Goal: Information Seeking & Learning: Learn about a topic

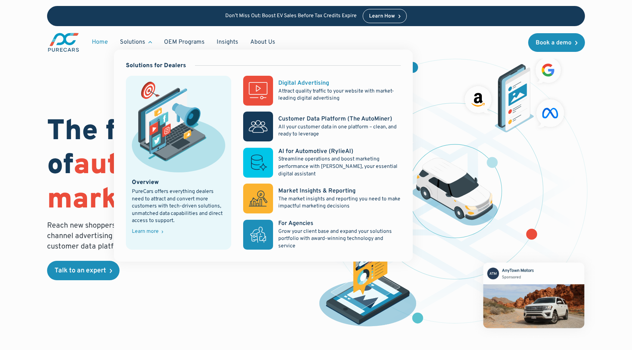
click at [315, 86] on div "Digital Advertising" at bounding box center [303, 83] width 51 height 8
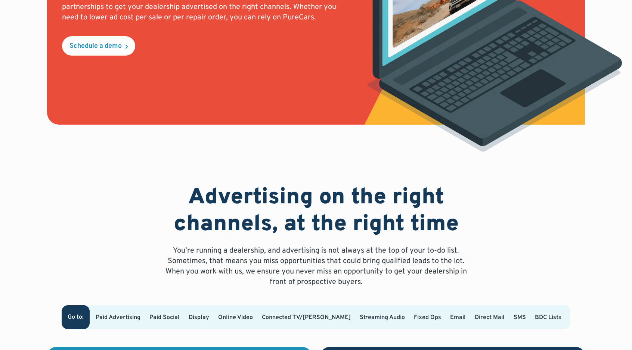
scroll to position [399, 0]
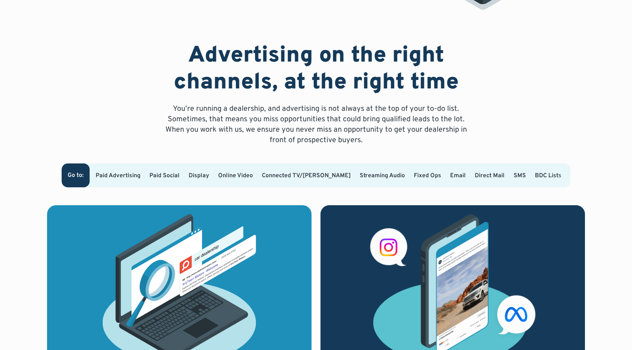
click at [209, 172] on link "Display" at bounding box center [199, 175] width 21 height 7
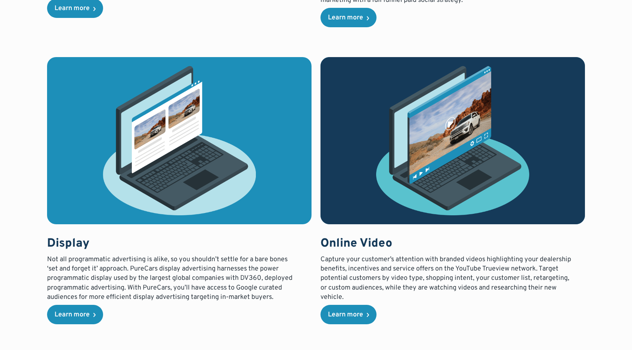
scroll to position [866, 0]
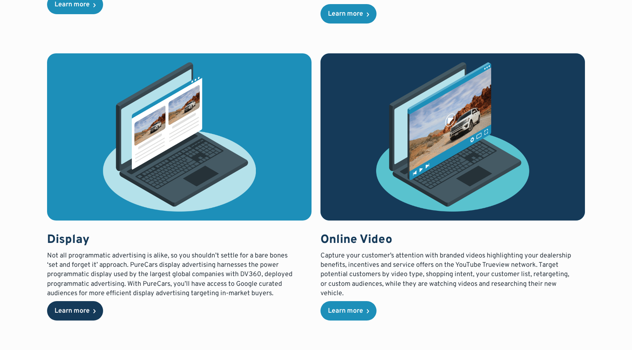
click at [74, 306] on link "Learn more" at bounding box center [75, 310] width 56 height 19
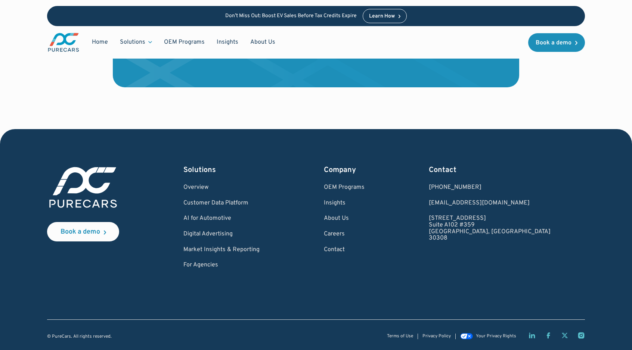
scroll to position [1275, 0]
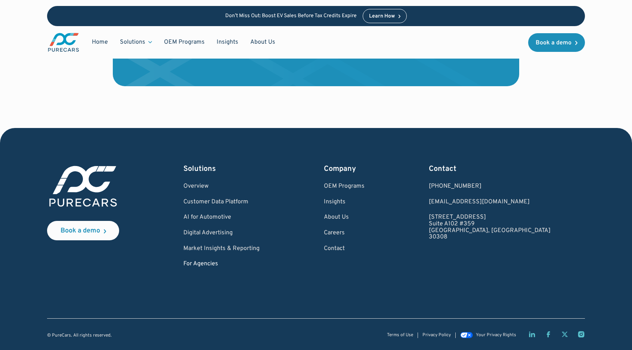
click at [217, 263] on link "For Agencies" at bounding box center [221, 264] width 76 height 7
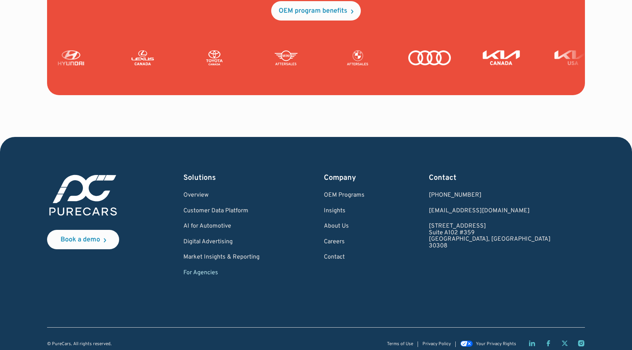
scroll to position [1829, 0]
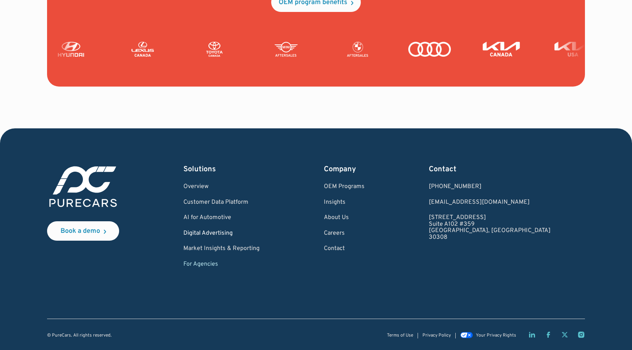
click at [210, 235] on link "Digital Advertising" at bounding box center [221, 233] width 76 height 7
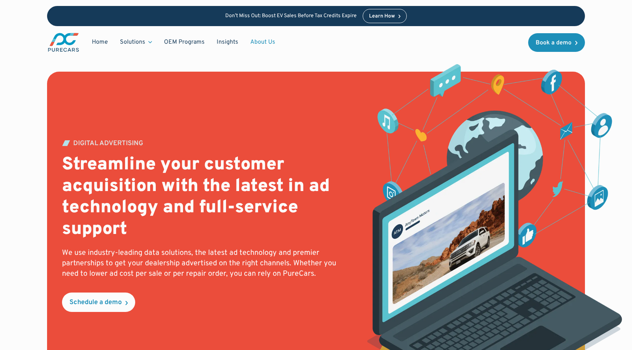
click at [256, 43] on link "About Us" at bounding box center [262, 42] width 37 height 14
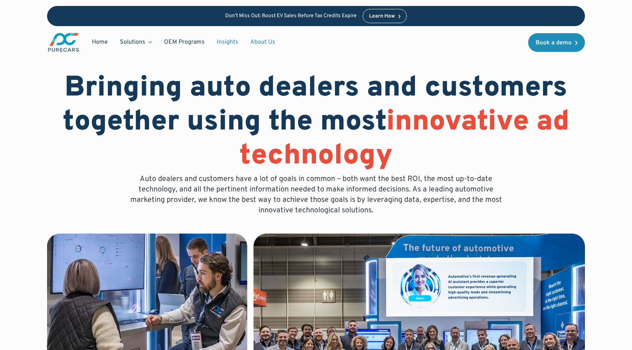
click at [227, 44] on link "Insights" at bounding box center [228, 42] width 34 height 14
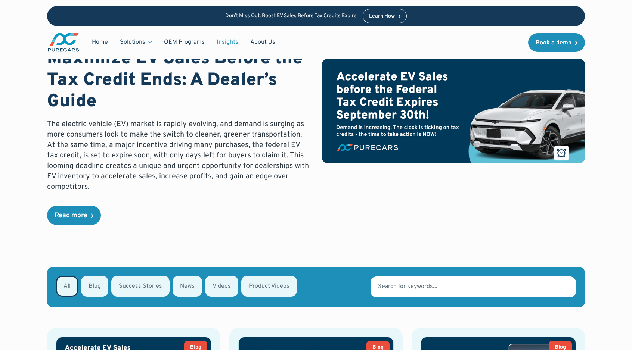
scroll to position [117, 0]
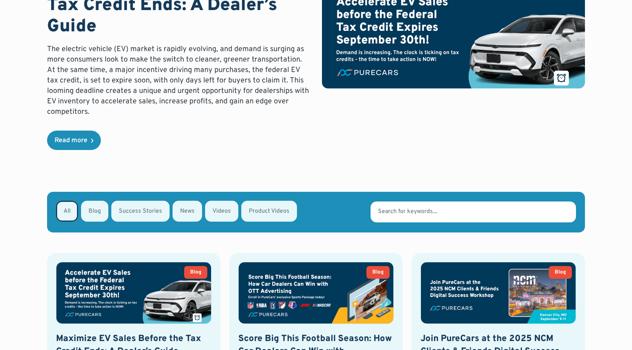
click at [127, 213] on div "Email Form" at bounding box center [140, 211] width 58 height 21
click at [124, 213] on input "Success Stories" at bounding box center [121, 210] width 5 height 5
radio input "true"
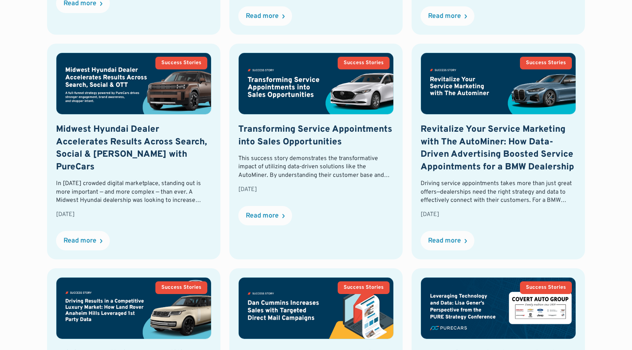
scroll to position [582, 0]
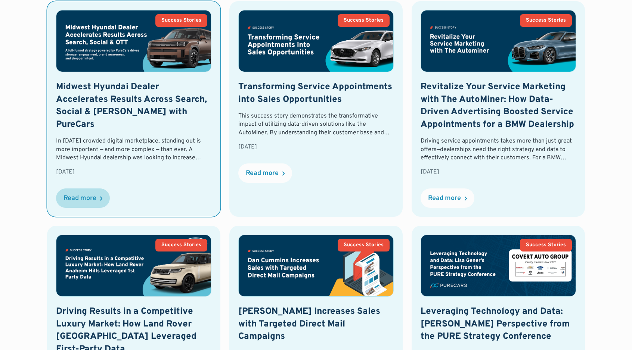
click at [69, 195] on div "Read more" at bounding box center [80, 198] width 33 height 7
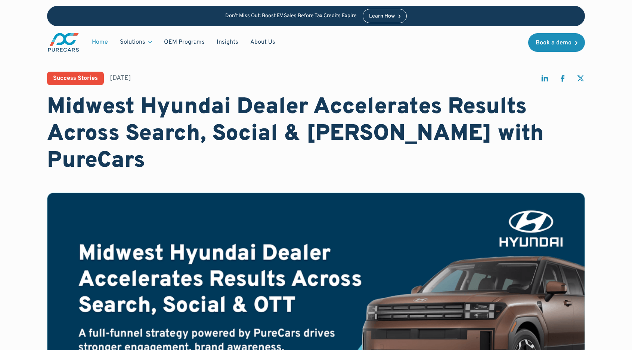
click at [102, 43] on link "Home" at bounding box center [100, 42] width 28 height 14
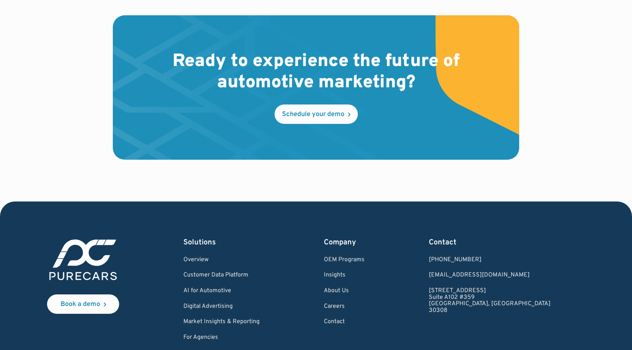
scroll to position [2204, 0]
